Goal: Transaction & Acquisition: Obtain resource

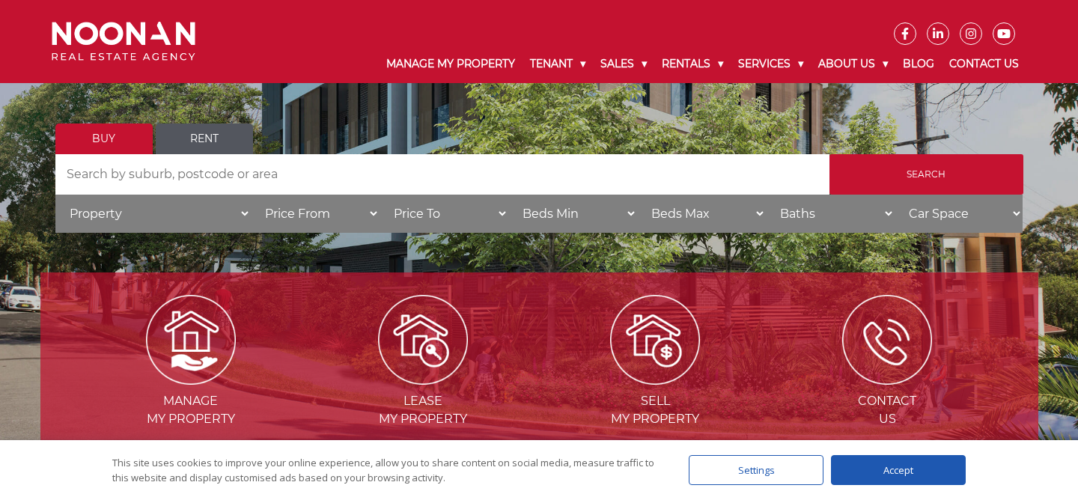
scroll to position [152, 0]
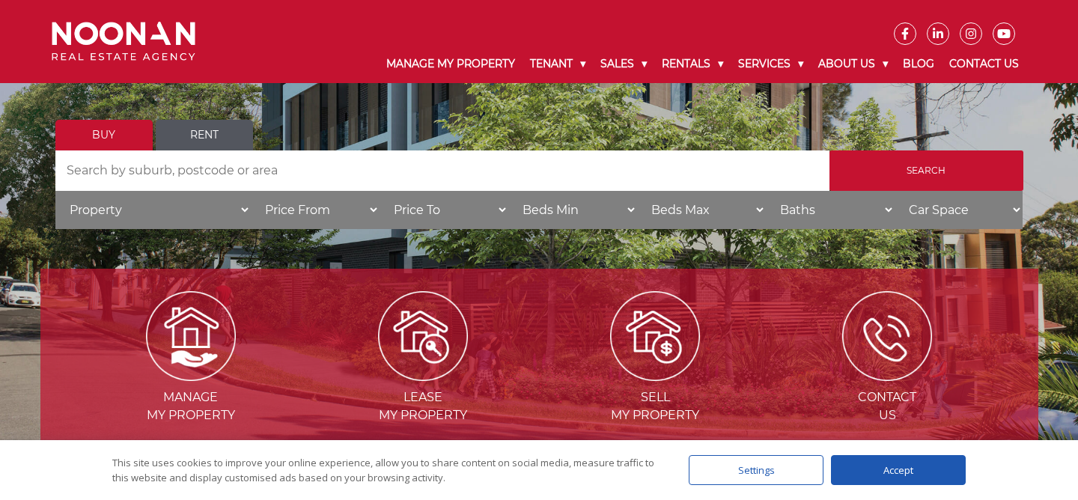
click at [243, 212] on select "Property House Villa Apartment Townhouse Duplex Semi-detached Unit Terrace Other" at bounding box center [152, 210] width 195 height 38
click at [195, 118] on div "LET'S FIND YOUR HOME Buy Rent Search Search by Address House Category Property …" at bounding box center [539, 147] width 968 height 184
click at [202, 131] on link "Rent" at bounding box center [204, 135] width 97 height 31
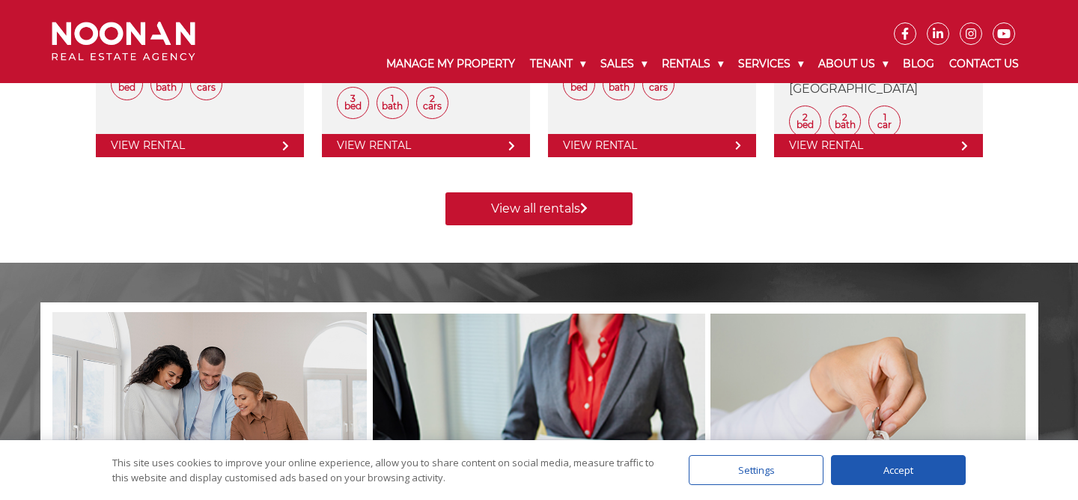
scroll to position [875, 0]
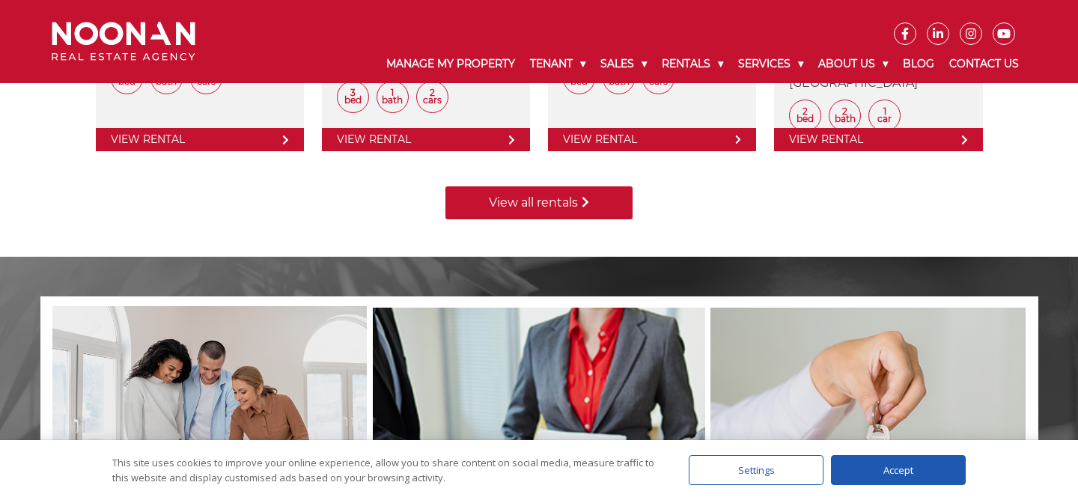
click at [520, 201] on link "View all rentals" at bounding box center [538, 202] width 187 height 33
